Goal: Information Seeking & Learning: Learn about a topic

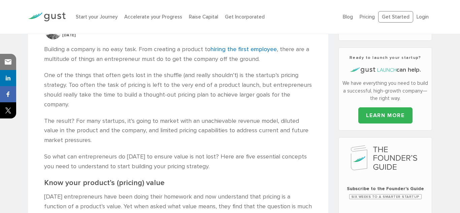
scroll to position [193, 0]
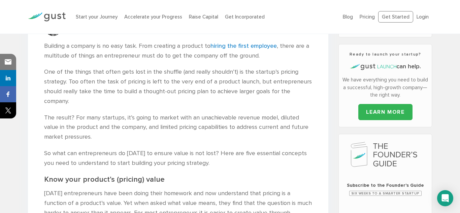
click at [45, 178] on h2 "Know your product’s (pricing) value" at bounding box center [178, 179] width 268 height 9
drag, startPoint x: 173, startPoint y: 185, endPoint x: 175, endPoint y: 181, distance: 3.9
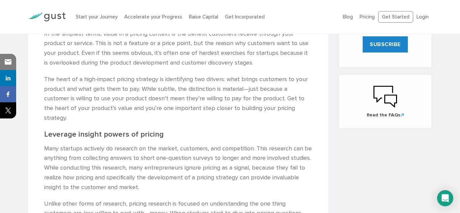
scroll to position [400, 0]
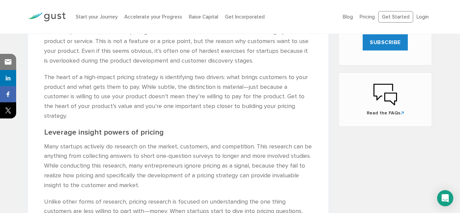
click at [150, 128] on h2 "Leverage insight powers of pricing" at bounding box center [178, 132] width 268 height 9
click at [160, 128] on h2 "Leverage insight powers of pricing" at bounding box center [178, 132] width 268 height 9
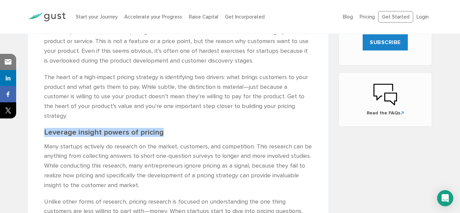
drag, startPoint x: 159, startPoint y: 123, endPoint x: 43, endPoint y: 121, distance: 115.5
copy h2 "Leverage insight powers of pricing"
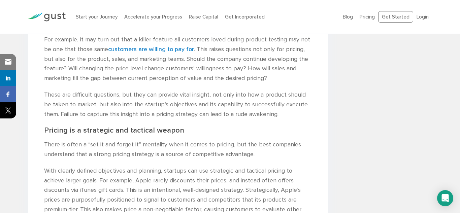
scroll to position [597, 0]
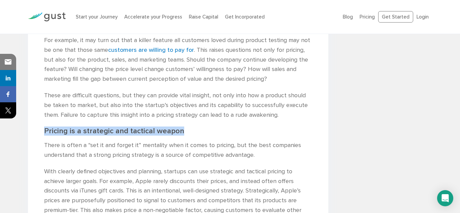
drag, startPoint x: 181, startPoint y: 124, endPoint x: 42, endPoint y: 120, distance: 138.8
copy h2 "Pricing is a strategic and tactical weapon"
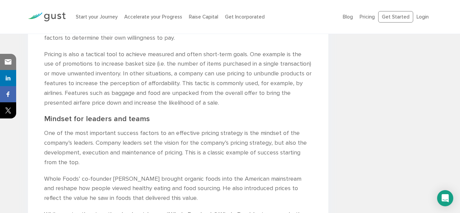
scroll to position [778, 0]
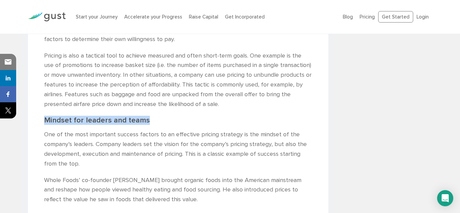
drag, startPoint x: 44, startPoint y: 109, endPoint x: 146, endPoint y: 110, distance: 102.0
click at [146, 116] on h2 "Mindset for leaders and teams" at bounding box center [178, 120] width 268 height 9
copy h2 "Mindset for leaders and teams"
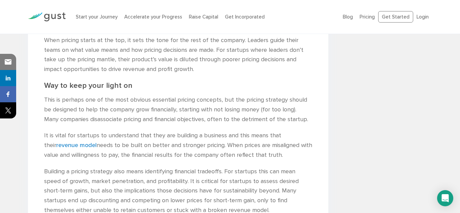
scroll to position [1070, 0]
drag, startPoint x: 44, startPoint y: 77, endPoint x: 130, endPoint y: 80, distance: 85.6
click at [130, 82] on h2 "Way to keep your light on" at bounding box center [178, 86] width 268 height 9
copy h2 "Way to keep your light on"
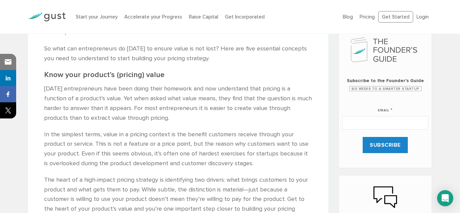
scroll to position [291, 0]
